Goal: Information Seeking & Learning: Learn about a topic

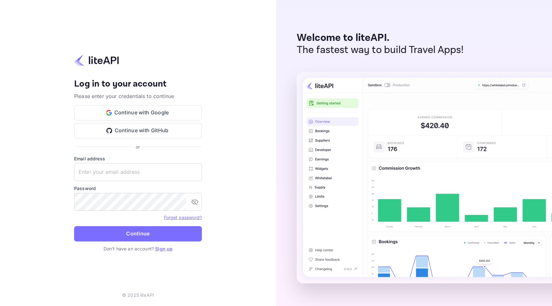
drag, startPoint x: 150, startPoint y: 112, endPoint x: 150, endPoint y: 147, distance: 35.1
click at [150, 147] on div "Your account has been created successfully, a confirmation link has been sent t…" at bounding box center [138, 114] width 128 height 71
click at [150, 134] on button "Continue with GitHub" at bounding box center [138, 130] width 128 height 15
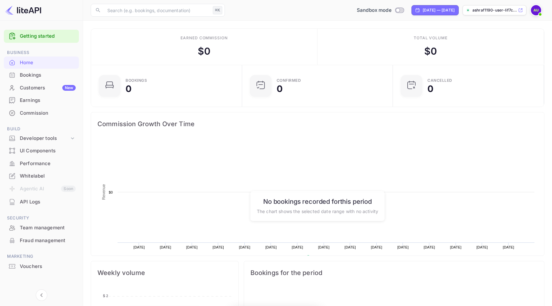
scroll to position [104, 147]
click at [41, 114] on div "Commission" at bounding box center [48, 112] width 56 height 7
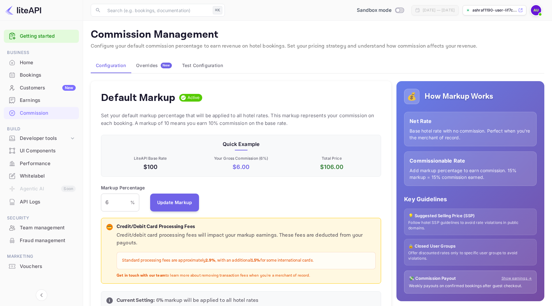
scroll to position [113, 280]
drag, startPoint x: 145, startPoint y: 166, endPoint x: 166, endPoint y: 166, distance: 21.7
click at [166, 166] on p "$100" at bounding box center [150, 166] width 88 height 9
click at [180, 165] on p "$100" at bounding box center [150, 166] width 88 height 9
drag, startPoint x: 138, startPoint y: 163, endPoint x: 170, endPoint y: 164, distance: 31.9
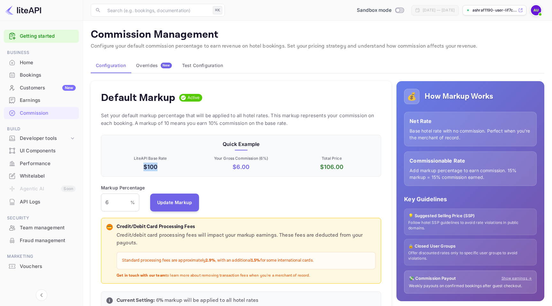
click at [170, 164] on p "$100" at bounding box center [150, 166] width 88 height 9
drag, startPoint x: 229, startPoint y: 168, endPoint x: 251, endPoint y: 168, distance: 21.7
click at [251, 168] on p "$ 6.00" at bounding box center [241, 166] width 88 height 9
click at [272, 168] on p "$ 6.00" at bounding box center [241, 166] width 88 height 9
drag, startPoint x: 320, startPoint y: 167, endPoint x: 350, endPoint y: 166, distance: 29.4
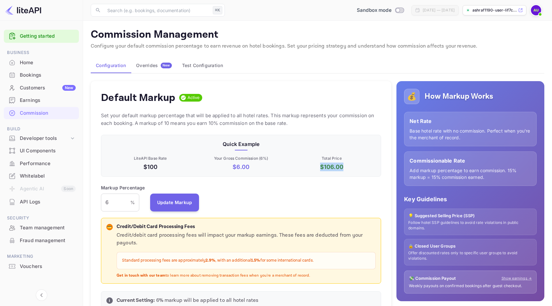
click at [350, 166] on p "$ 106.00" at bounding box center [332, 166] width 88 height 9
click at [350, 167] on p "$ 106.00" at bounding box center [332, 166] width 88 height 9
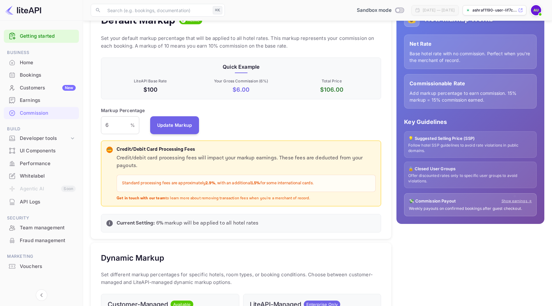
scroll to position [47, 0]
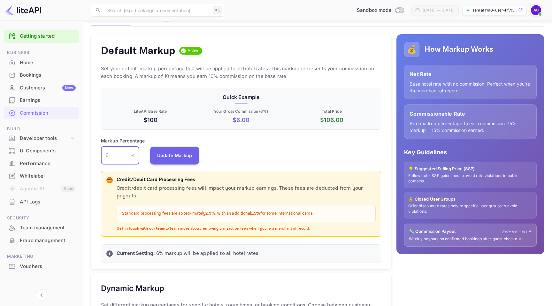
drag, startPoint x: 114, startPoint y: 153, endPoint x: 97, endPoint y: 153, distance: 17.6
click at [99, 153] on div "Default Markup Active Set your default markup percentage that will be applied t…" at bounding box center [241, 151] width 300 height 235
click at [259, 127] on div "Quick Example LiteAPI Base Rate $100 Your Gross Commission ( 6 %) $ 6.00 Total …" at bounding box center [241, 109] width 280 height 42
click at [34, 63] on div "Home" at bounding box center [48, 62] width 56 height 7
